Goal: Information Seeking & Learning: Compare options

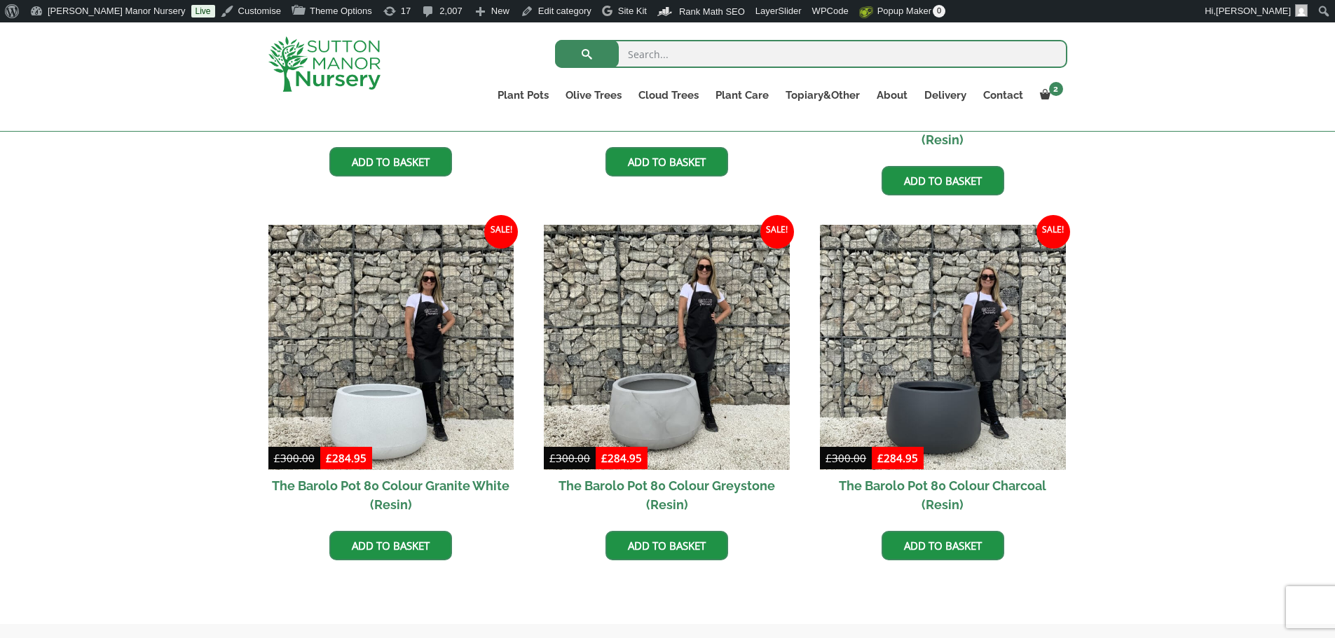
click at [332, 52] on img at bounding box center [324, 63] width 112 height 55
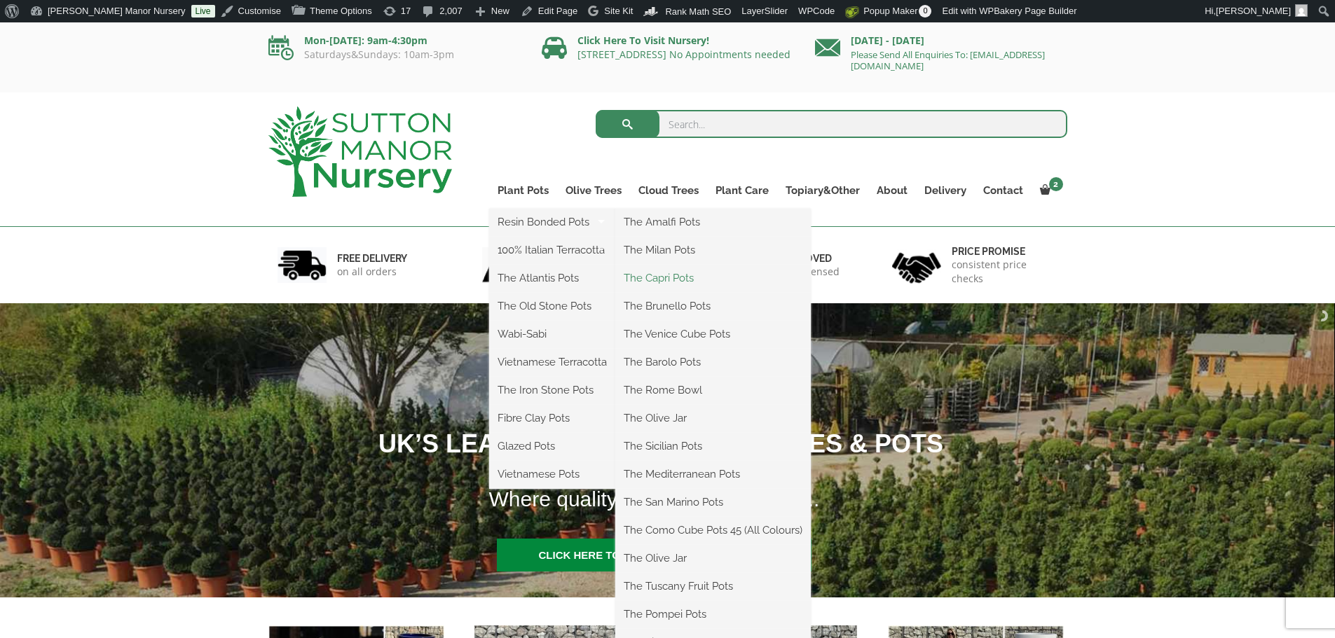
click at [661, 274] on link "The Capri Pots" at bounding box center [712, 278] width 195 height 21
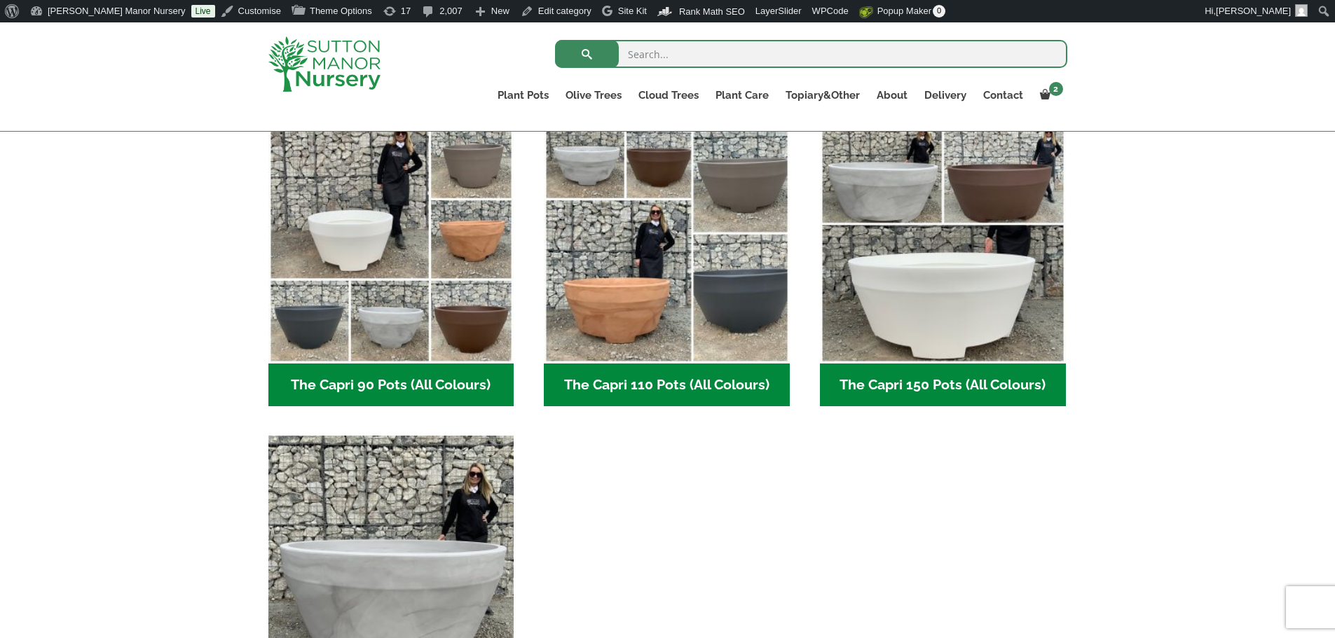
scroll to position [701, 0]
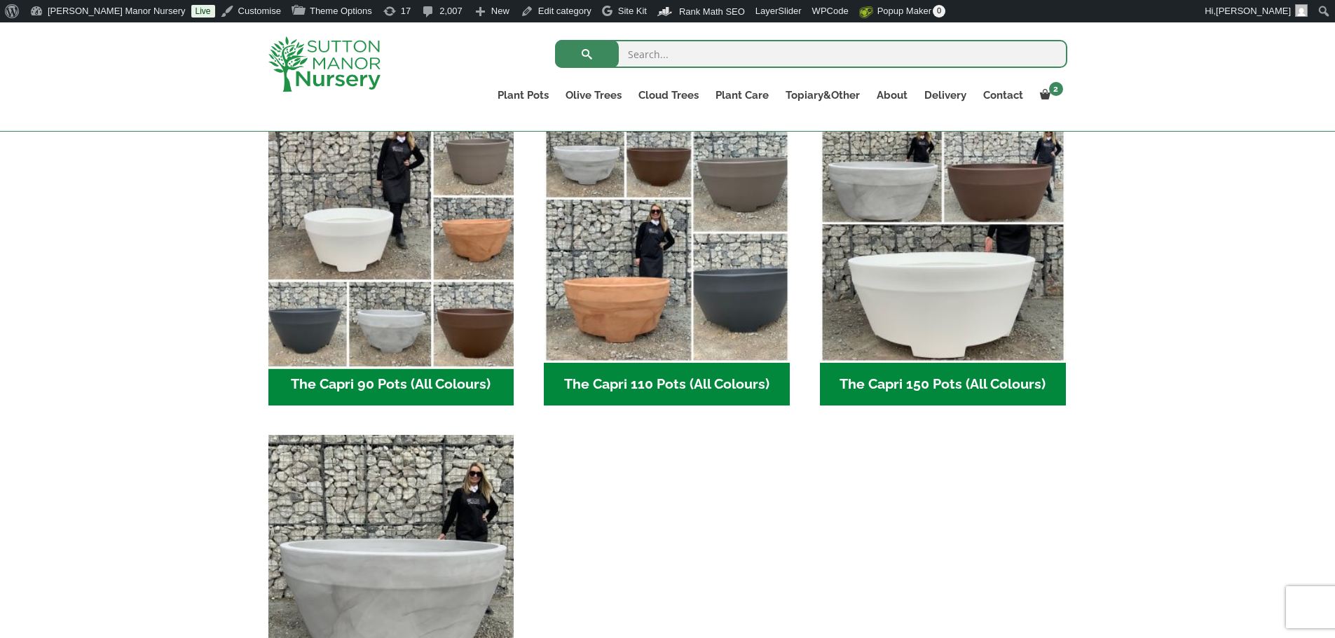
click at [420, 310] on img "Visit product category The Capri 90 Pots (All Colours)" at bounding box center [391, 240] width 258 height 258
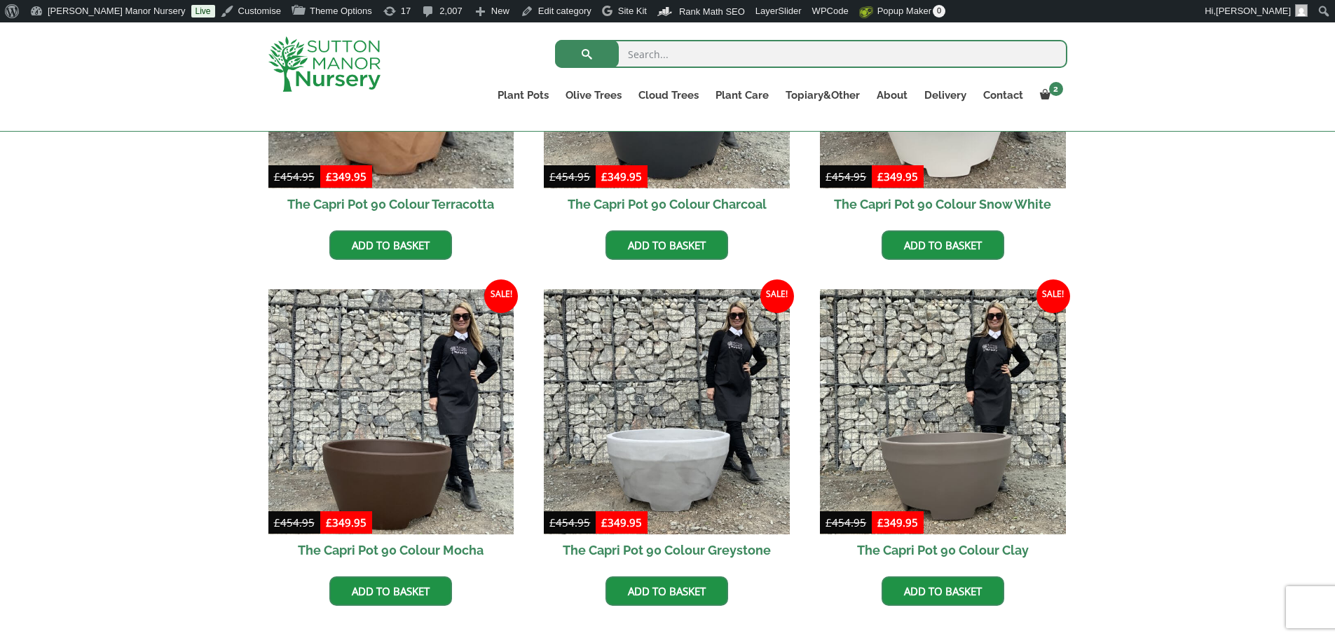
scroll to position [701, 0]
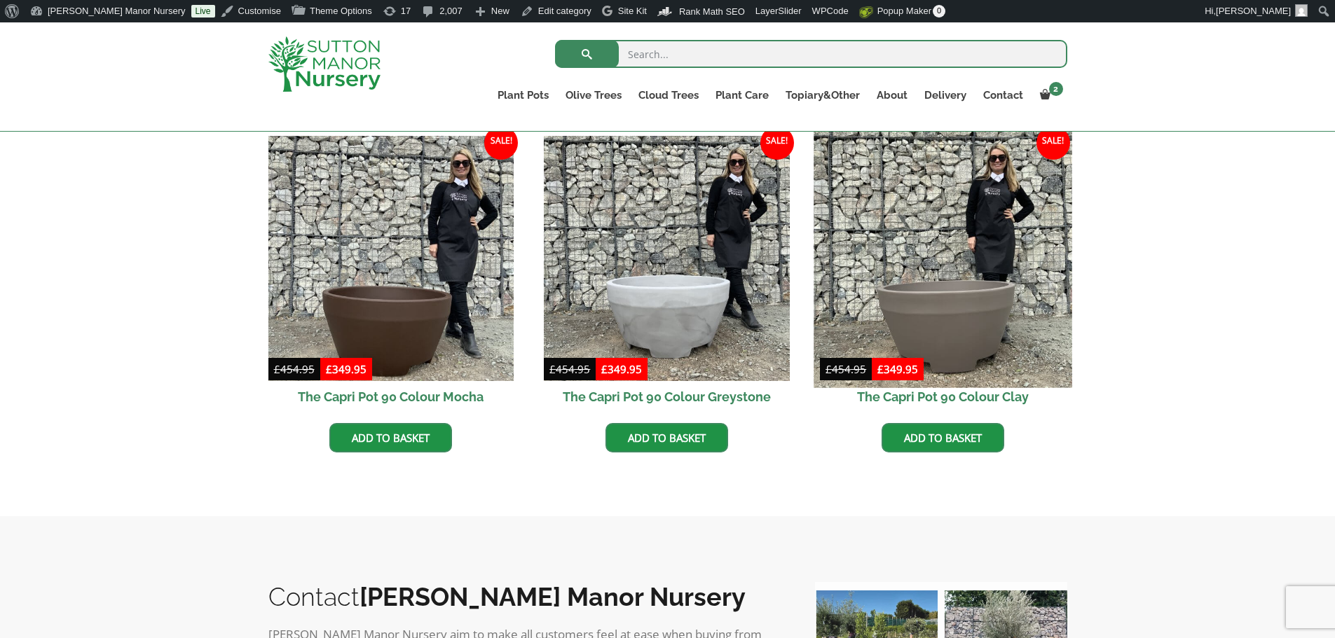
click at [1014, 312] on img at bounding box center [943, 259] width 258 height 258
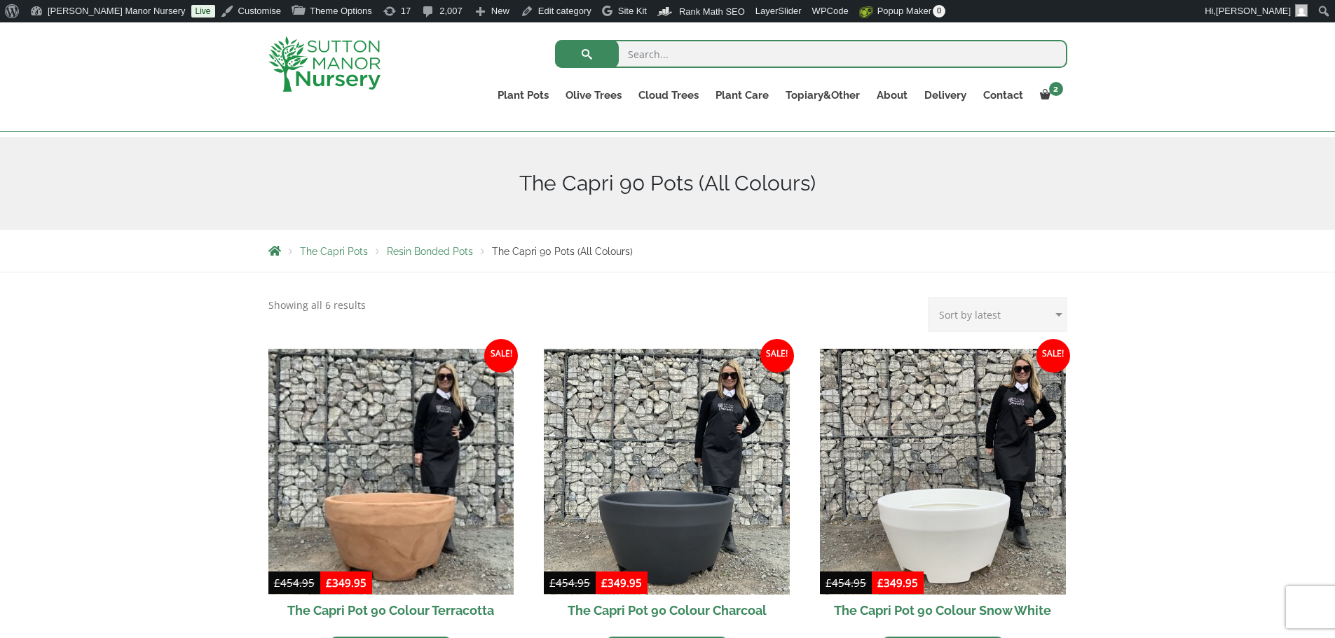
scroll to position [140, 0]
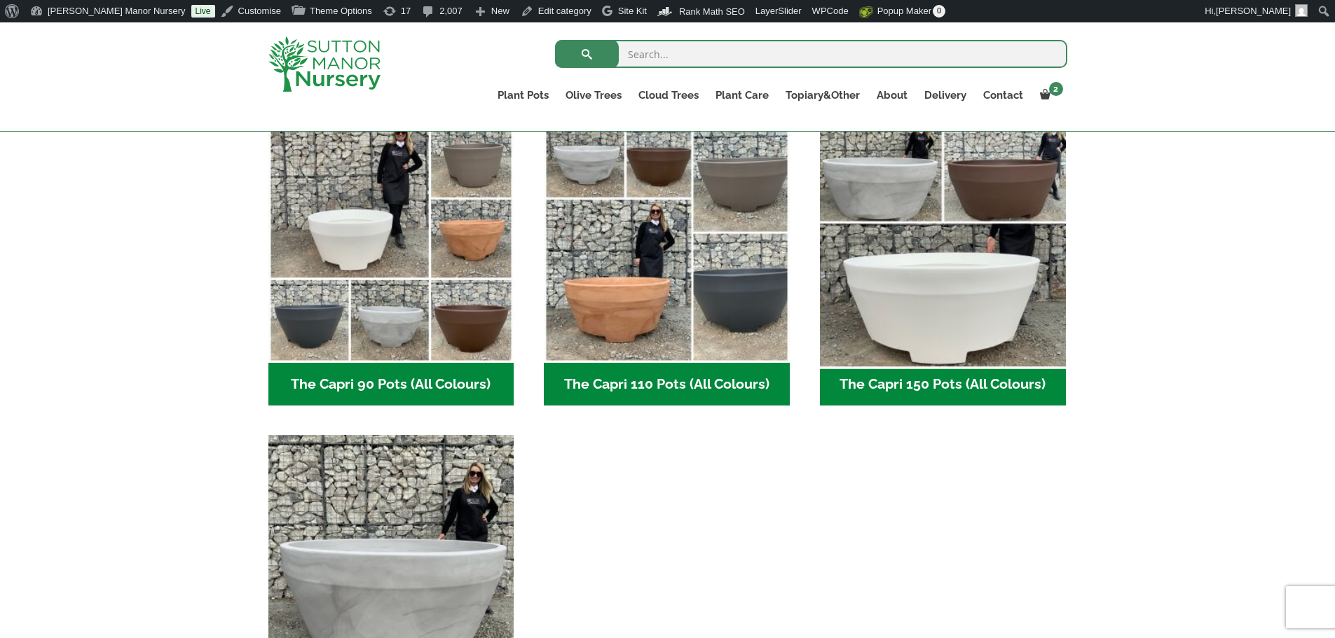
click at [991, 228] on img "Visit product category The Capri 150 Pots (All Colours)" at bounding box center [943, 240] width 258 height 258
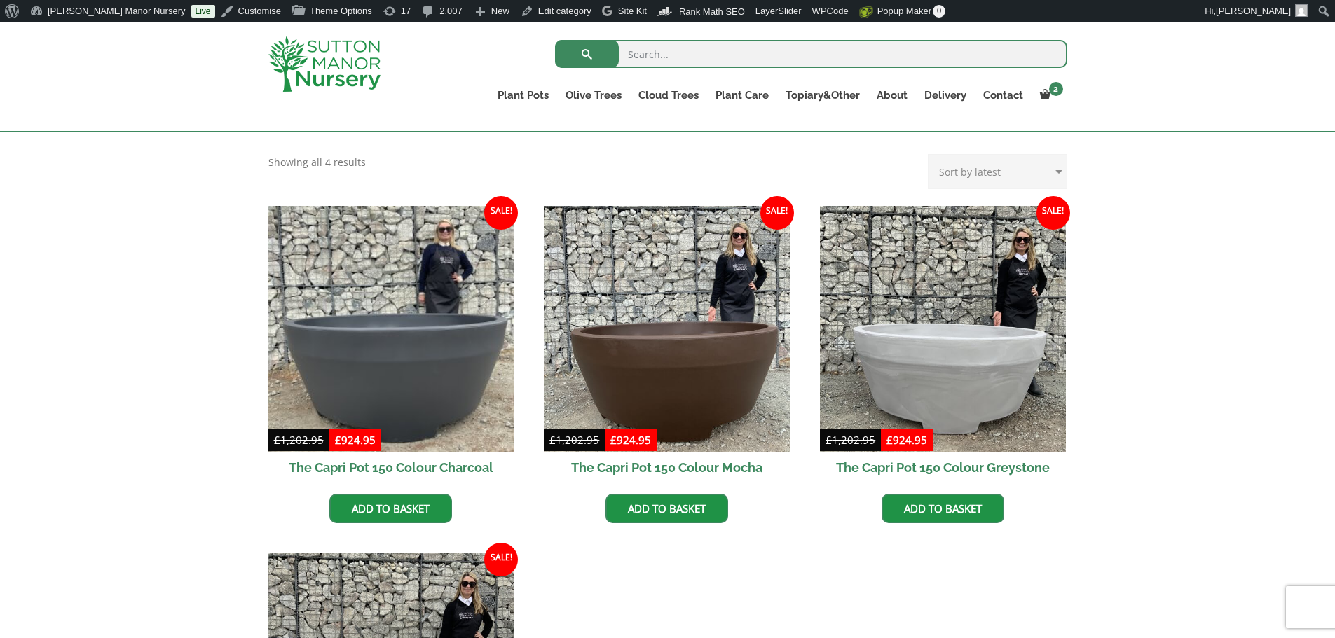
scroll to position [280, 0]
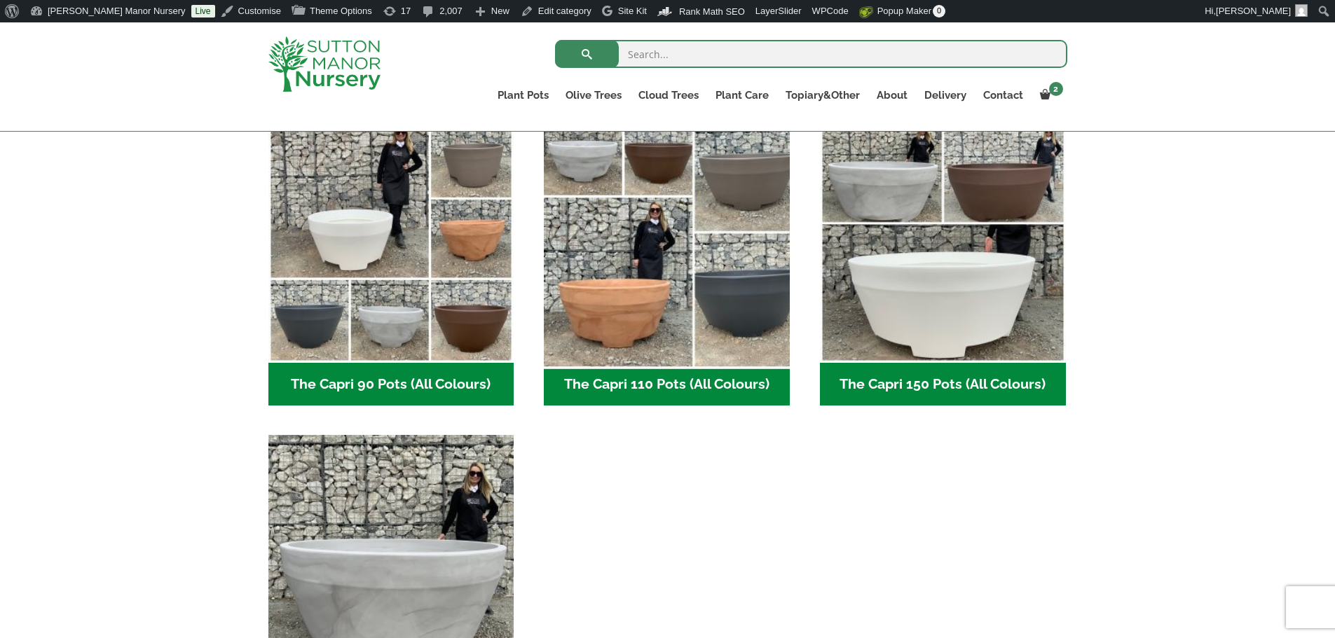
click at [754, 307] on img "Visit product category The Capri 110 Pots (All Colours)" at bounding box center [667, 240] width 258 height 258
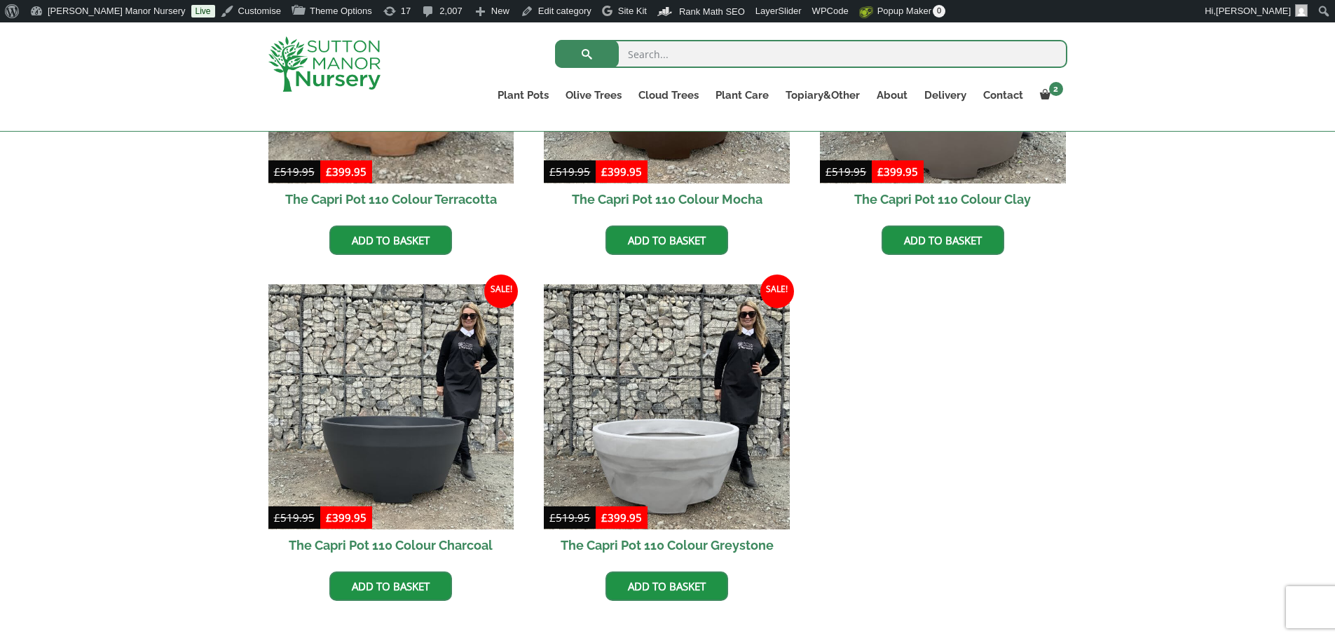
scroll to position [561, 0]
